Goal: Navigation & Orientation: Understand site structure

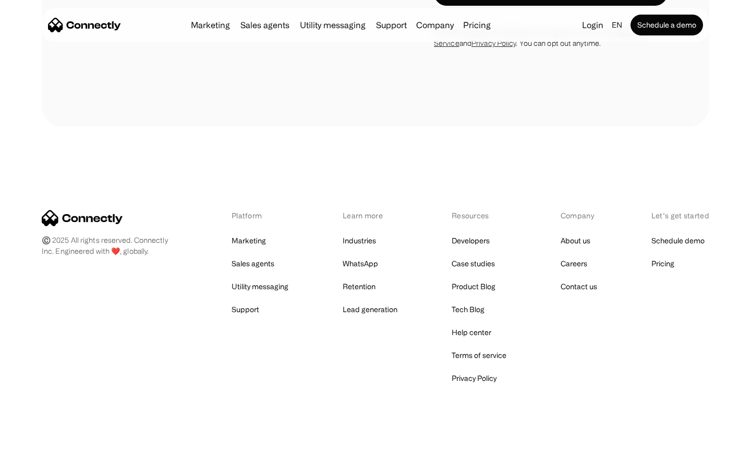
scroll to position [893, 0]
